Goal: Ask a question: Seek information or help from site administrators or community

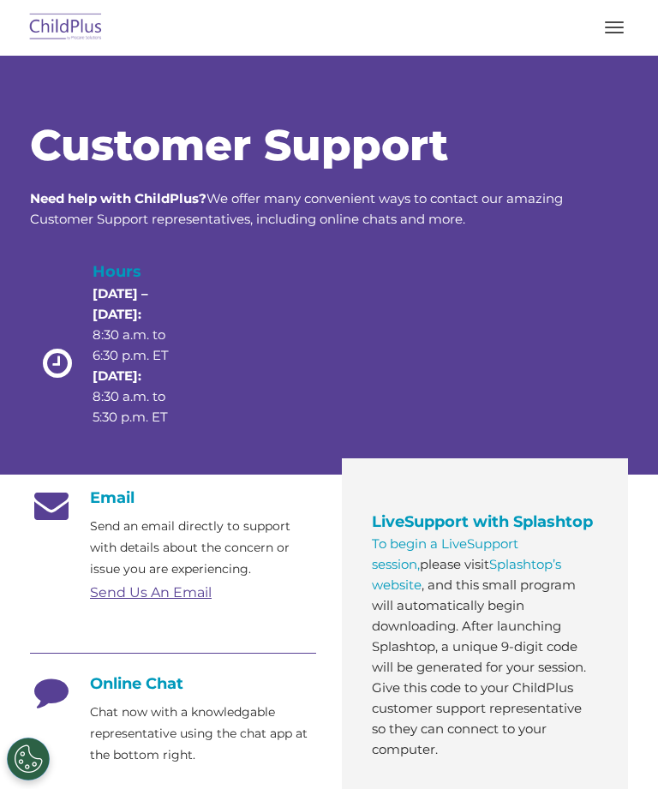
click at [619, 27] on span "button" at bounding box center [614, 28] width 19 height 2
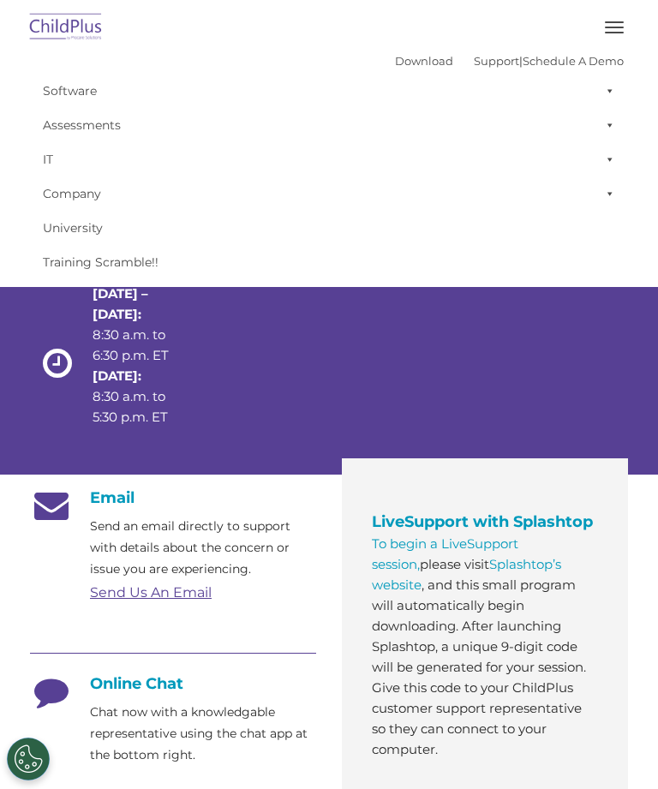
click at [620, 26] on button "button" at bounding box center [615, 27] width 36 height 27
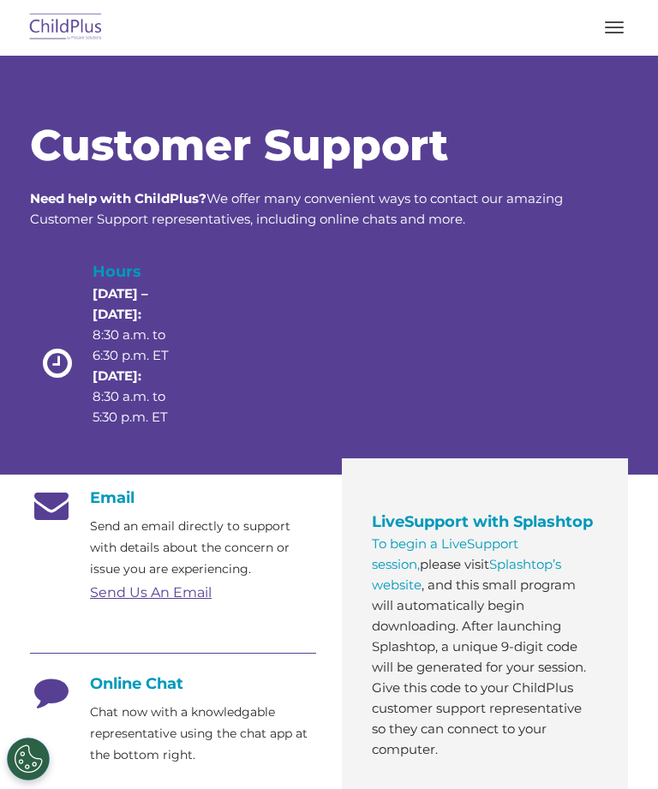
click at [603, 29] on button "button" at bounding box center [615, 27] width 36 height 27
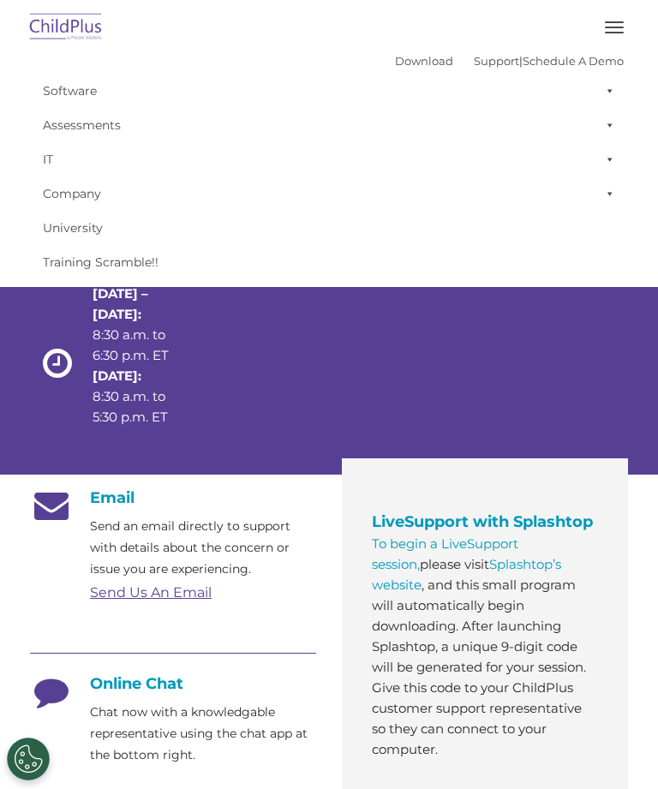
click at [100, 137] on link "Assessments" at bounding box center [329, 125] width 590 height 34
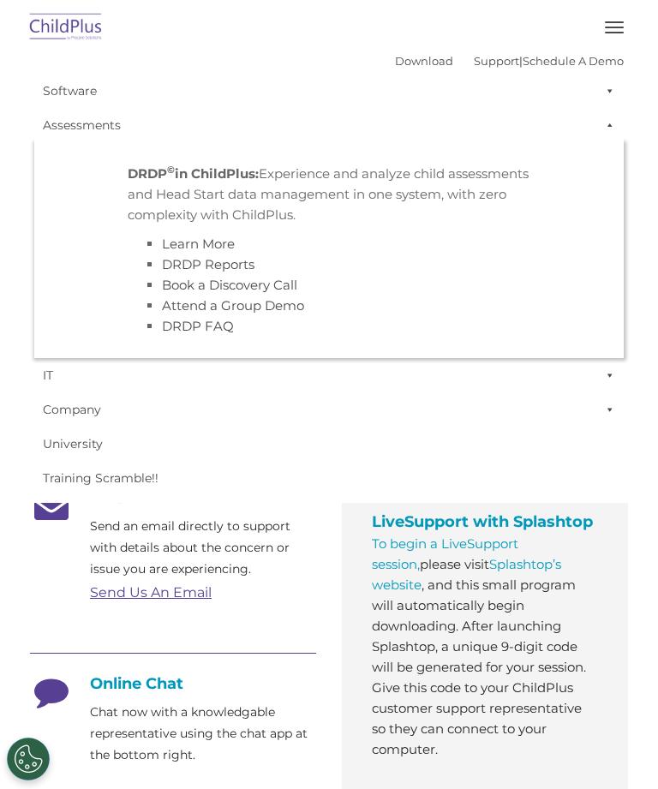
click at [507, 348] on li "DRDP © in ChildPlus: Experience and analyze child assessments and Head Start da…" at bounding box center [329, 250] width 429 height 199
click at [495, 448] on link "University" at bounding box center [329, 444] width 590 height 34
click at [490, 430] on link "University" at bounding box center [329, 444] width 590 height 34
click at [603, 124] on span at bounding box center [606, 125] width 17 height 34
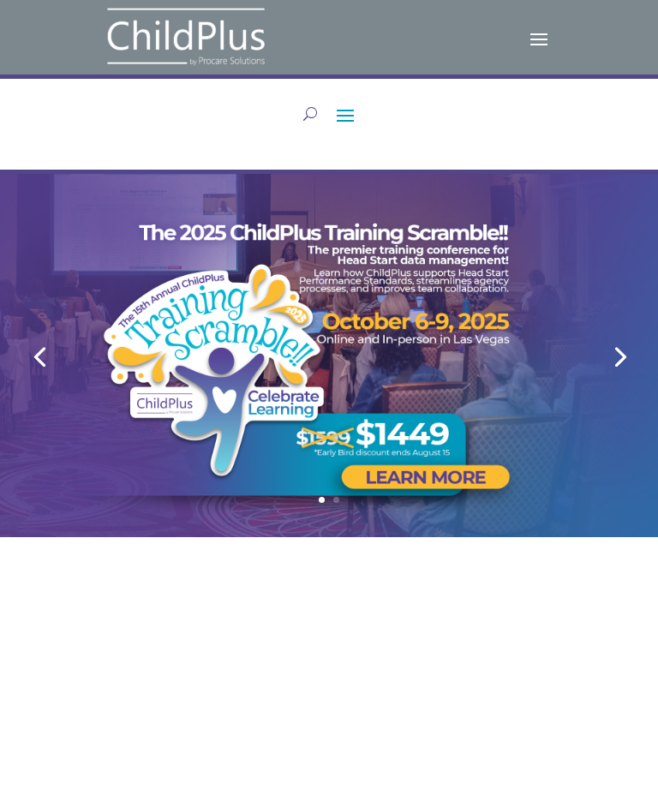
click at [540, 39] on span at bounding box center [538, 37] width 27 height 27
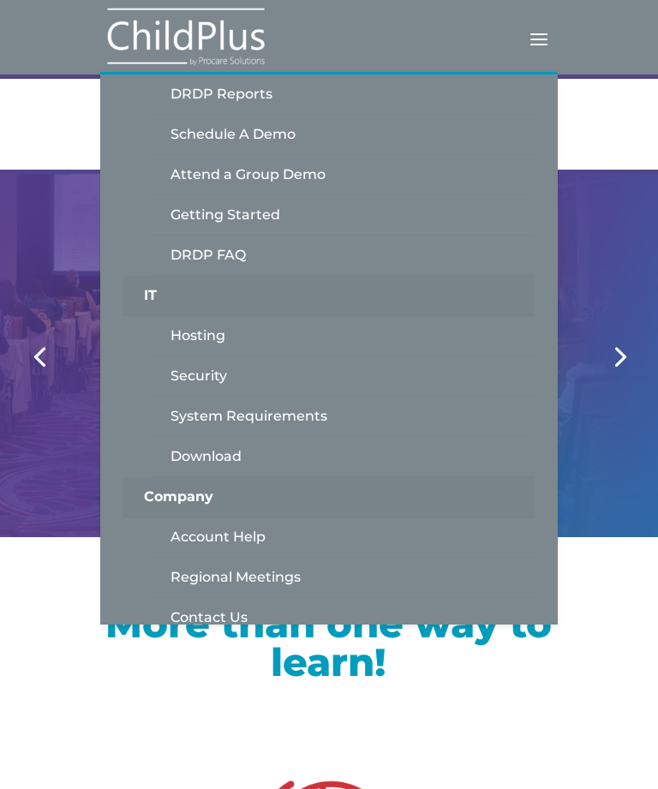
scroll to position [303, 0]
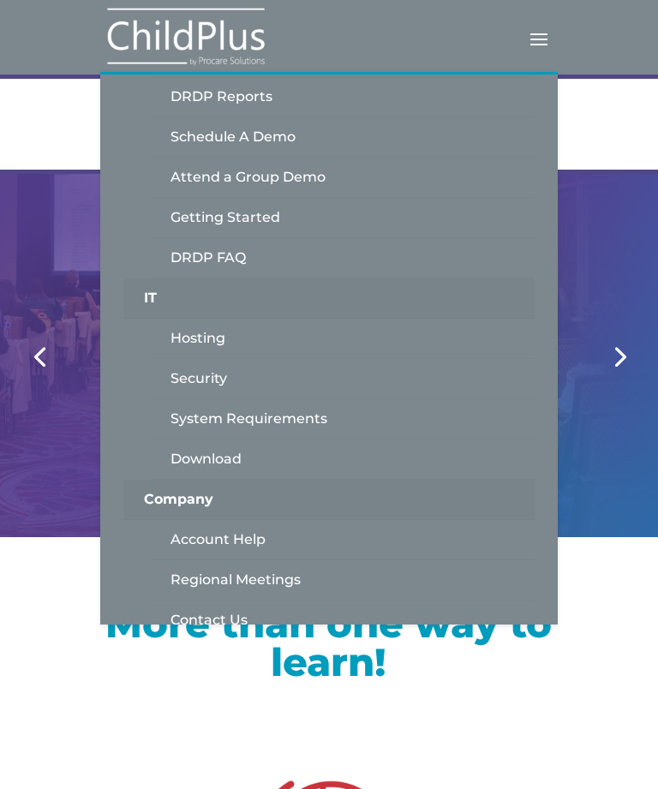
click at [235, 550] on link "Account Help" at bounding box center [343, 540] width 383 height 40
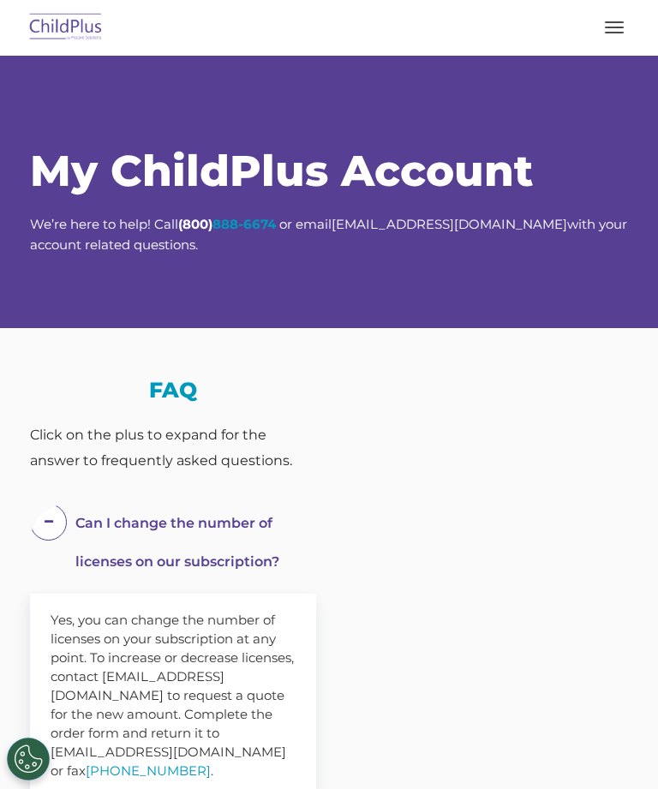
select select "MEDIUM"
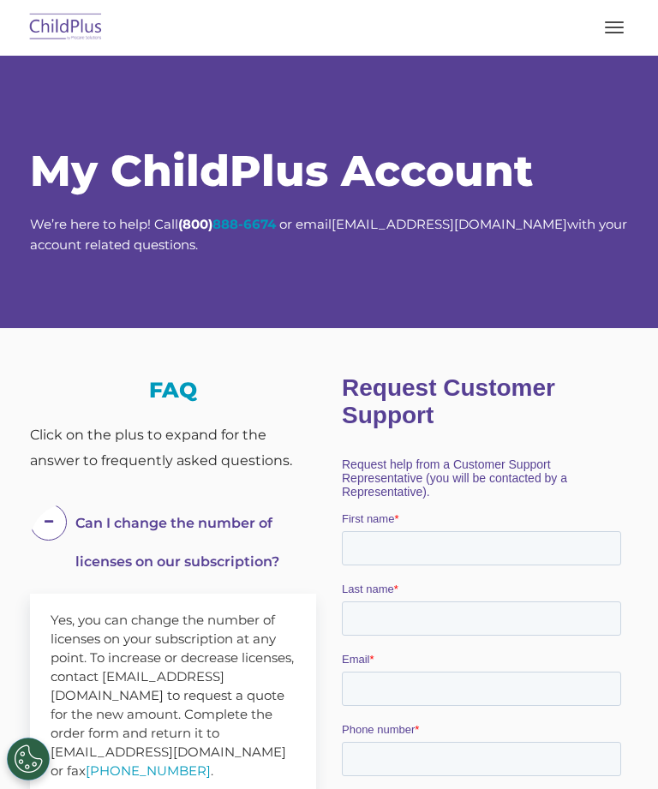
click at [110, 3] on nav "Download Support | Schedule A Demo  MENU MENU Software ChildPlus: The original…" at bounding box center [329, 28] width 658 height 56
